Goal: Information Seeking & Learning: Find specific fact

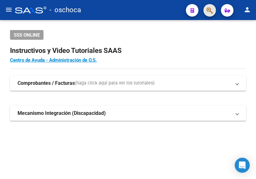
click at [214, 7] on button "button" at bounding box center [209, 10] width 13 height 13
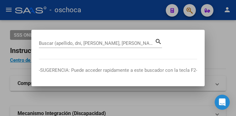
click at [57, 39] on div "Buscar (apellido, dni, [PERSON_NAME], [PERSON_NAME], cuit, obra social)" at bounding box center [97, 42] width 116 height 9
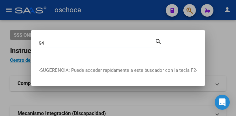
type input "9"
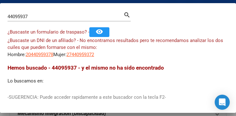
drag, startPoint x: 38, startPoint y: 13, endPoint x: -16, endPoint y: 5, distance: 54.7
click at [0, 5] on html "menu - oschoca person Firma Express Padrón Afiliados Empadronados Movimientos d…" at bounding box center [118, 58] width 236 height 116
drag, startPoint x: 30, startPoint y: 17, endPoint x: -12, endPoint y: 4, distance: 43.5
click at [0, 4] on html "menu - oschoca person Firma Express Padrón Afiliados Empadronados Movimientos d…" at bounding box center [118, 58] width 236 height 116
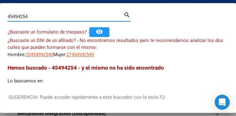
drag, startPoint x: 33, startPoint y: 16, endPoint x: -74, endPoint y: 16, distance: 106.7
click at [0, 16] on html "menu - oschoca person Firma Express Padrón Afiliados Empadronados Movimientos d…" at bounding box center [118, 58] width 236 height 116
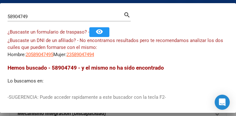
click at [9, 36] on div "¿Buscaste un formulario de traspaso? - remove_red_eye" at bounding box center [118, 32] width 221 height 10
click at [60, 17] on input "58904749" at bounding box center [66, 17] width 116 height 6
click at [38, 18] on input "58904749" at bounding box center [66, 17] width 116 height 6
click at [37, 18] on input "58904749" at bounding box center [66, 17] width 116 height 6
click at [34, 21] on div "58904749 Buscar (apellido, dni, [PERSON_NAME], [PERSON_NAME], cuit, obra social…" at bounding box center [69, 19] width 123 height 17
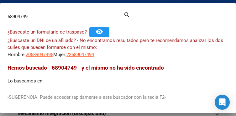
click at [36, 16] on input "58904749" at bounding box center [66, 17] width 116 height 6
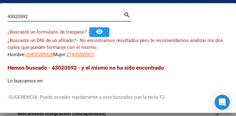
drag, startPoint x: 30, startPoint y: 18, endPoint x: -9, endPoint y: 15, distance: 39.9
click at [0, 15] on html "menu - oschoca person Firma Express Padrón Afiliados Empadronados Movimientos d…" at bounding box center [118, 58] width 236 height 116
type input "36496157"
